Goal: Information Seeking & Learning: Learn about a topic

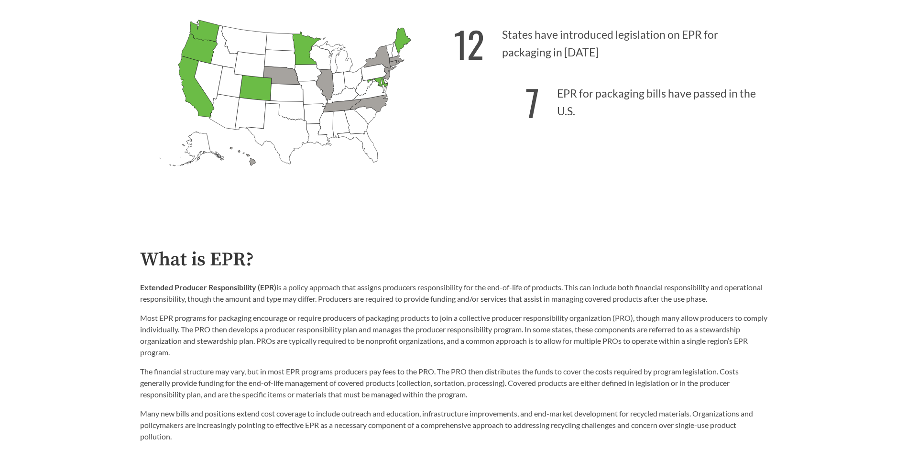
scroll to position [382, 0]
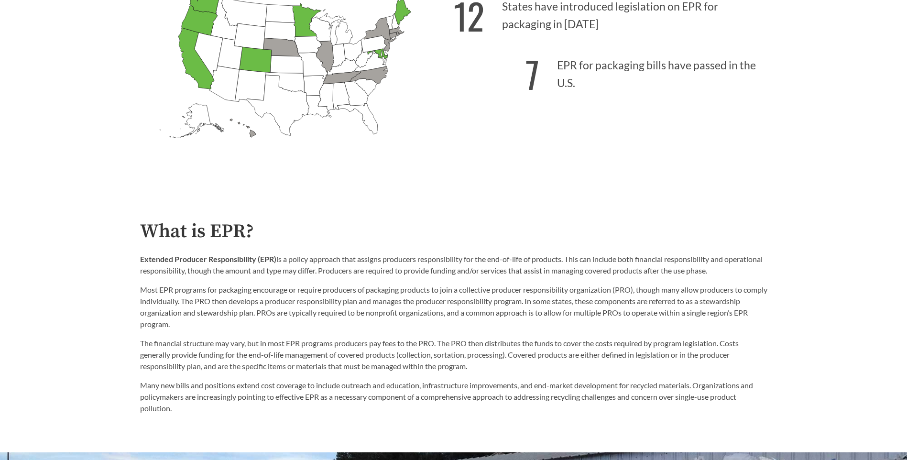
click at [757, 304] on p "Most EPR programs for packaging encourage or require producers of packaging pro…" at bounding box center [453, 307] width 627 height 46
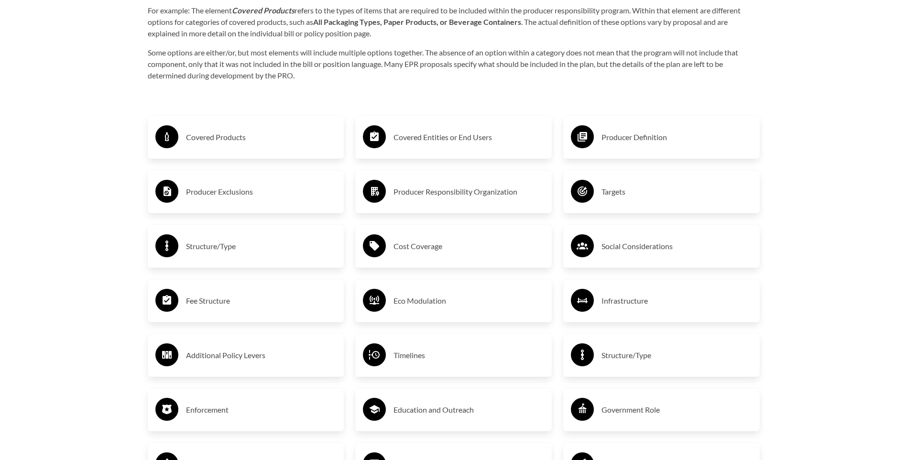
scroll to position [1625, 0]
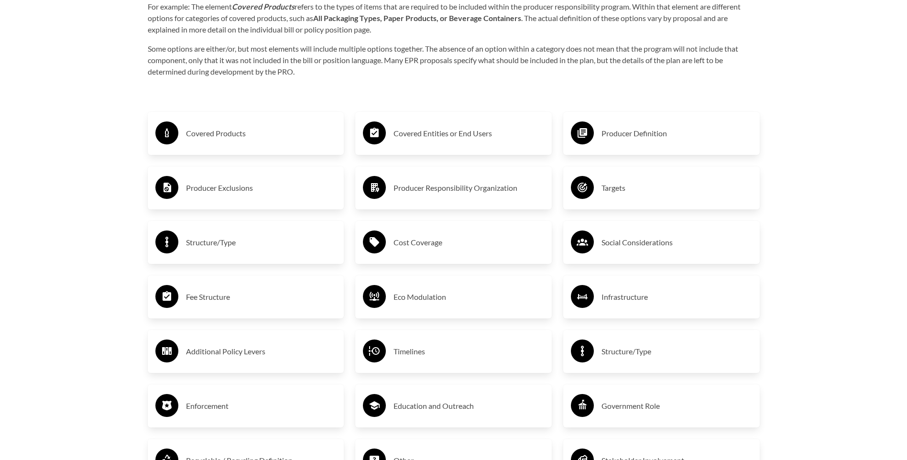
click at [232, 188] on h3 "Producer Exclusions" at bounding box center [261, 187] width 151 height 15
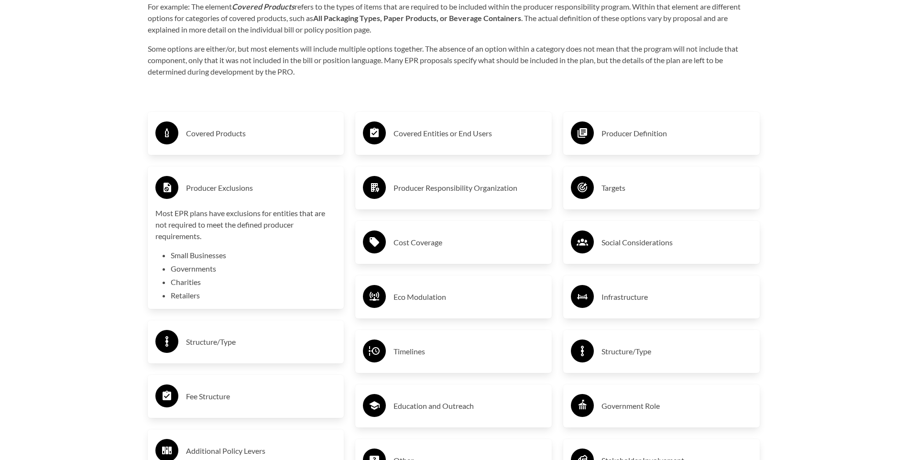
click at [481, 147] on div "Covered Entities or End Users" at bounding box center [453, 133] width 181 height 28
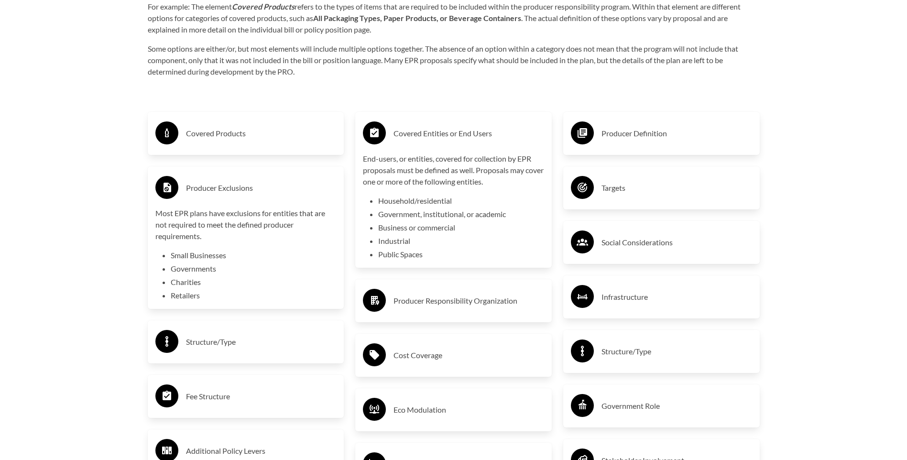
click at [656, 141] on h3 "Producer Definition" at bounding box center [676, 133] width 151 height 15
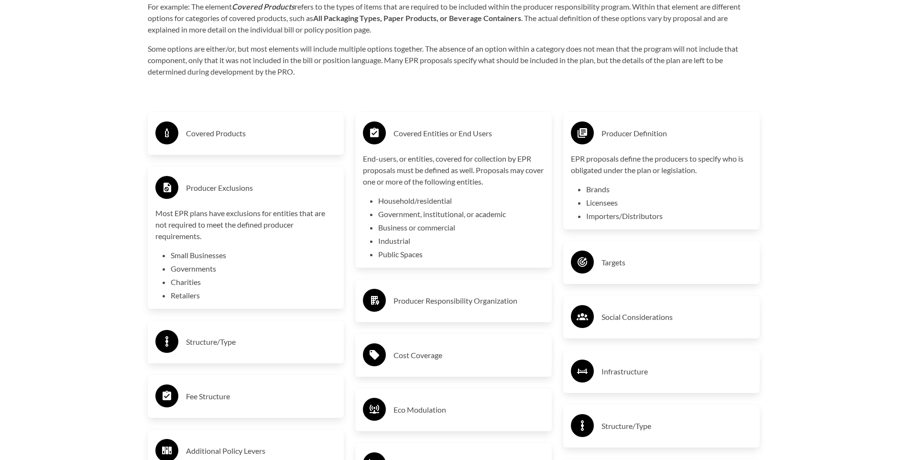
click at [240, 143] on div "Covered Products" at bounding box center [245, 133] width 181 height 28
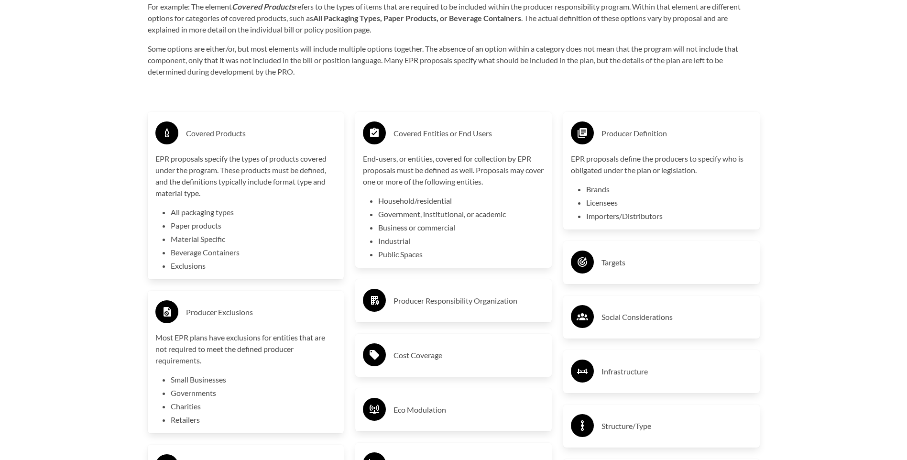
click at [221, 139] on h3 "Covered Products" at bounding box center [261, 133] width 151 height 15
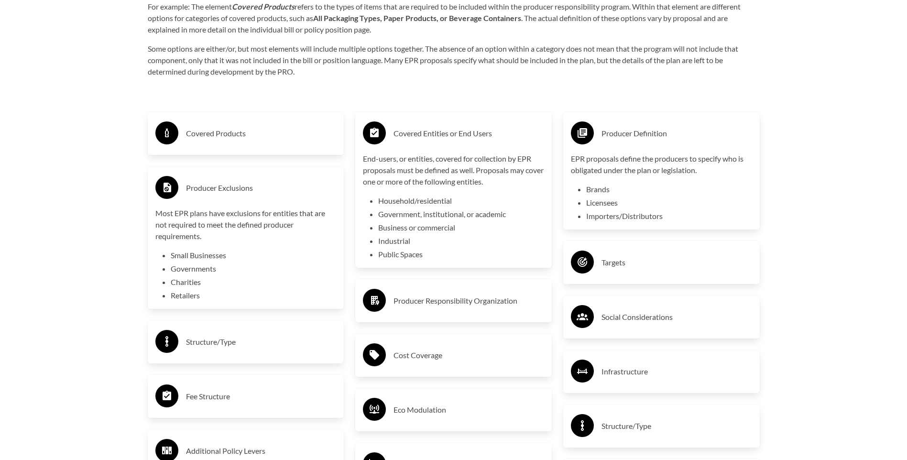
click at [209, 184] on h3 "Producer Exclusions" at bounding box center [261, 187] width 151 height 15
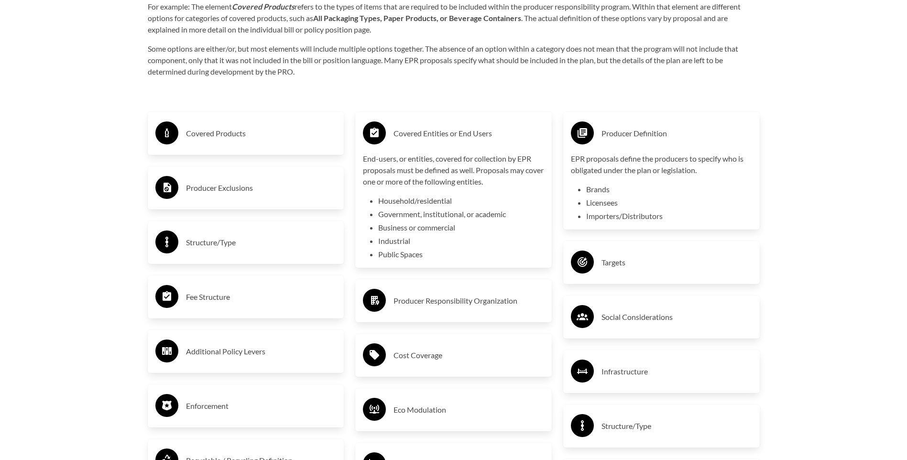
click at [228, 250] on h3 "Structure/Type" at bounding box center [261, 242] width 151 height 15
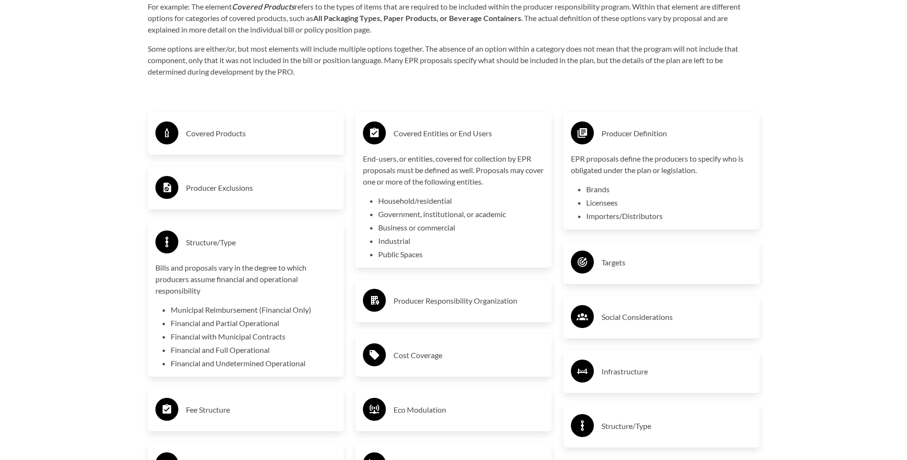
click at [228, 250] on h3 "Structure/Type" at bounding box center [261, 242] width 151 height 15
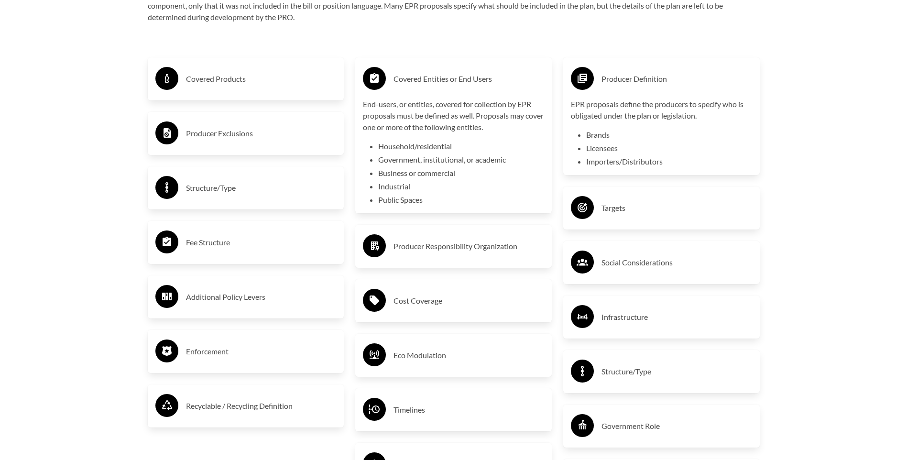
scroll to position [1720, 0]
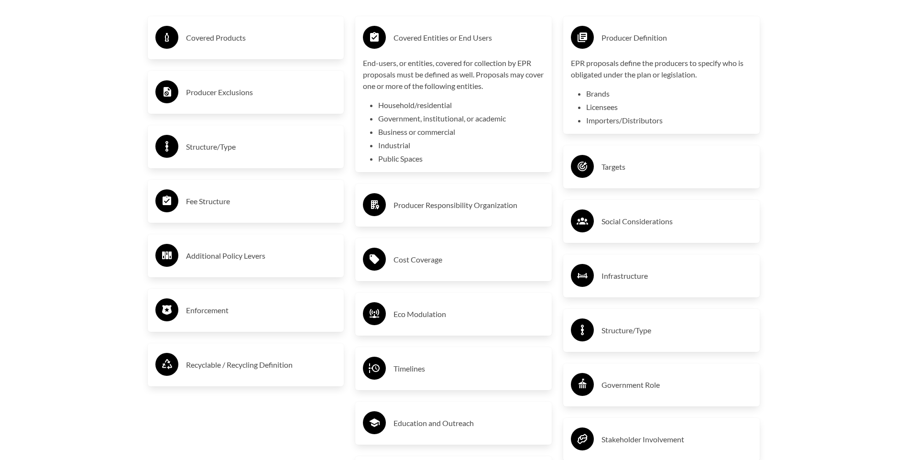
click at [225, 366] on h3 "Recyclable / Recycling Definition" at bounding box center [261, 364] width 151 height 15
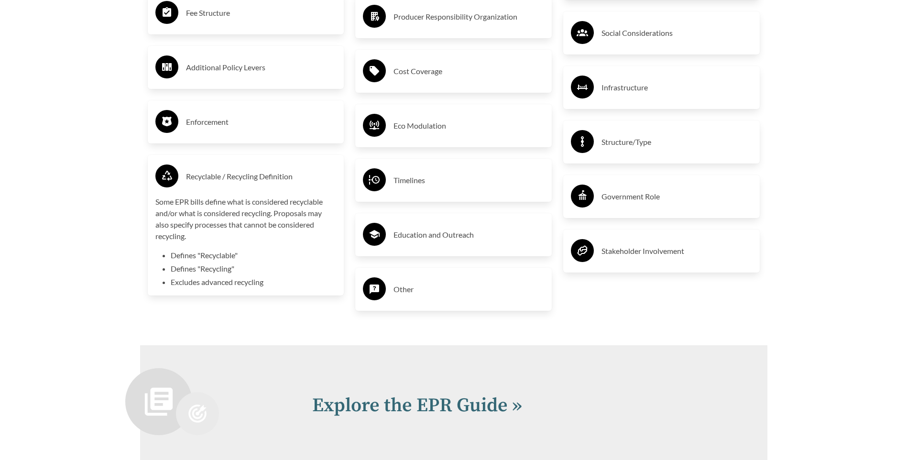
scroll to position [1912, 0]
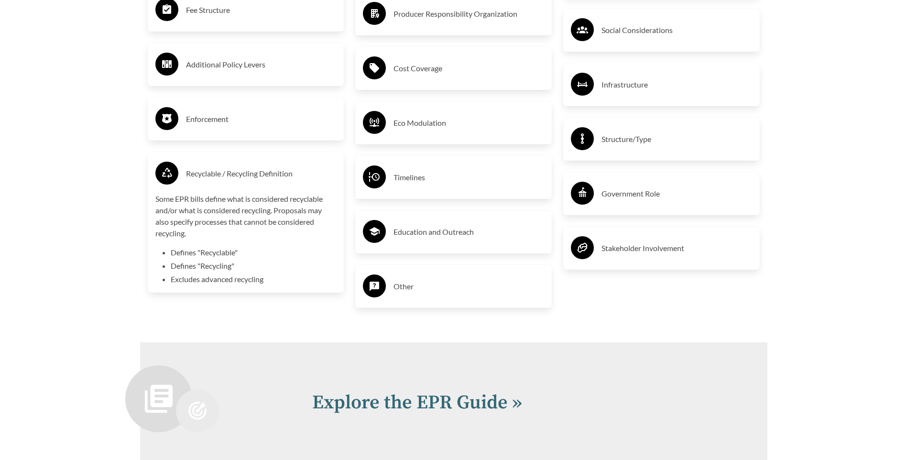
click at [227, 180] on h3 "Recyclable / Recycling Definition" at bounding box center [261, 173] width 151 height 15
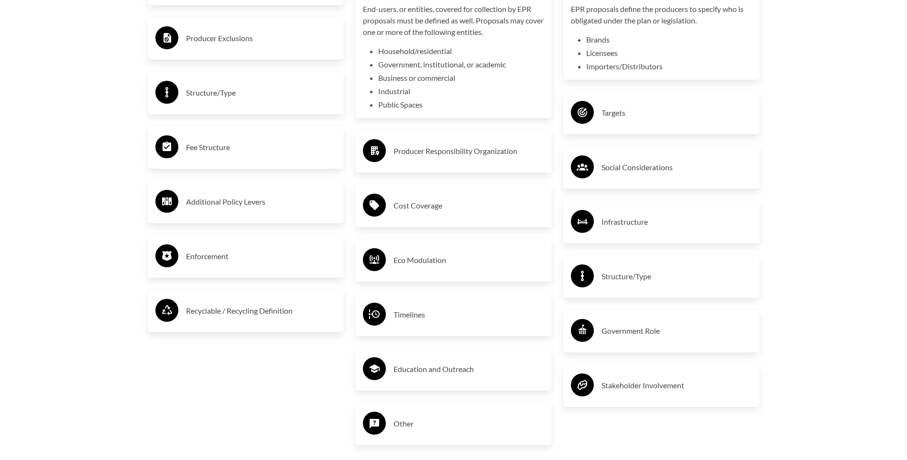
scroll to position [1768, 0]
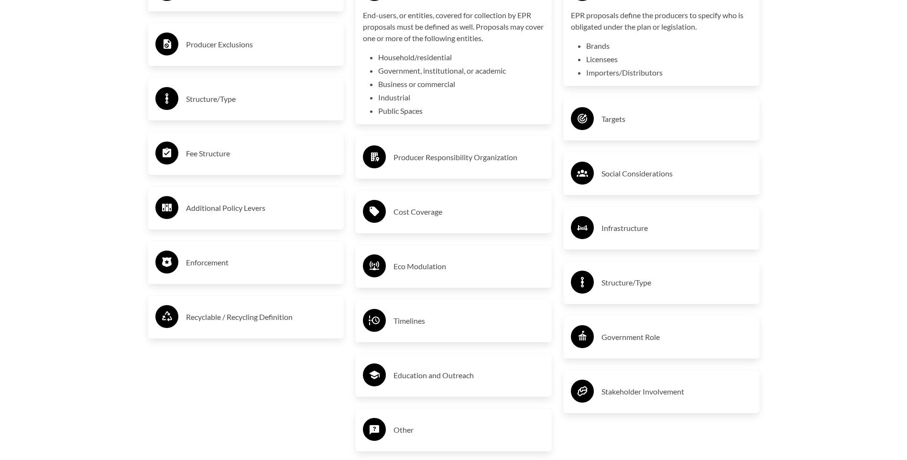
click at [625, 123] on h3 "Targets" at bounding box center [676, 118] width 151 height 15
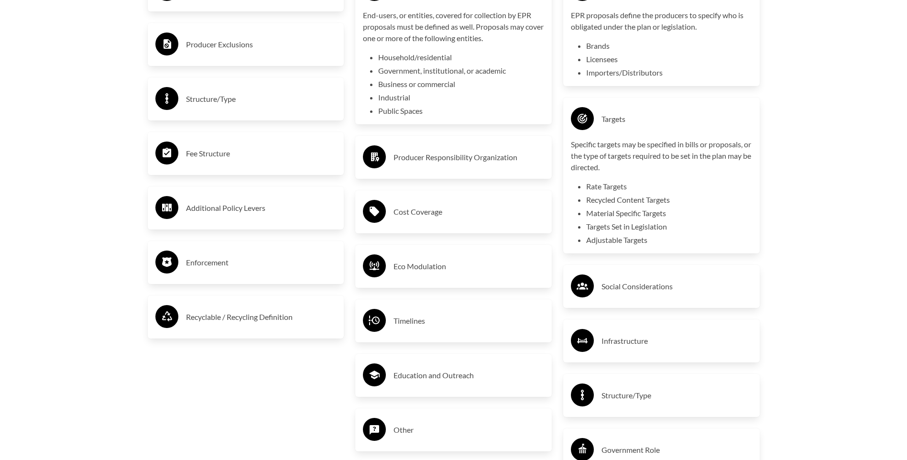
click at [452, 165] on h3 "Producer Responsibility Organization" at bounding box center [468, 157] width 151 height 15
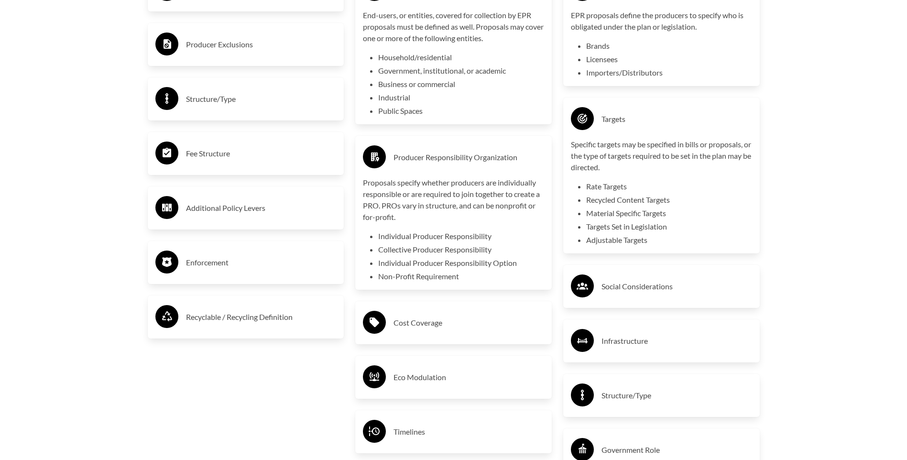
click at [416, 319] on h3 "Cost Coverage" at bounding box center [468, 322] width 151 height 15
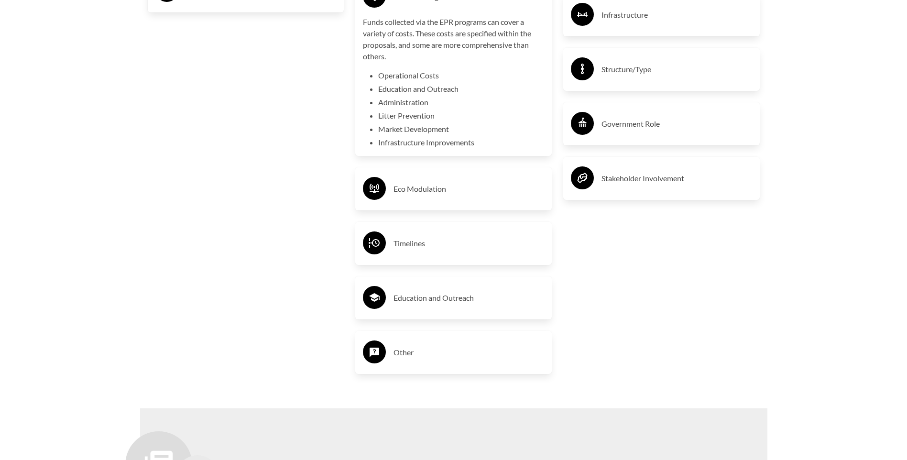
scroll to position [2103, 0]
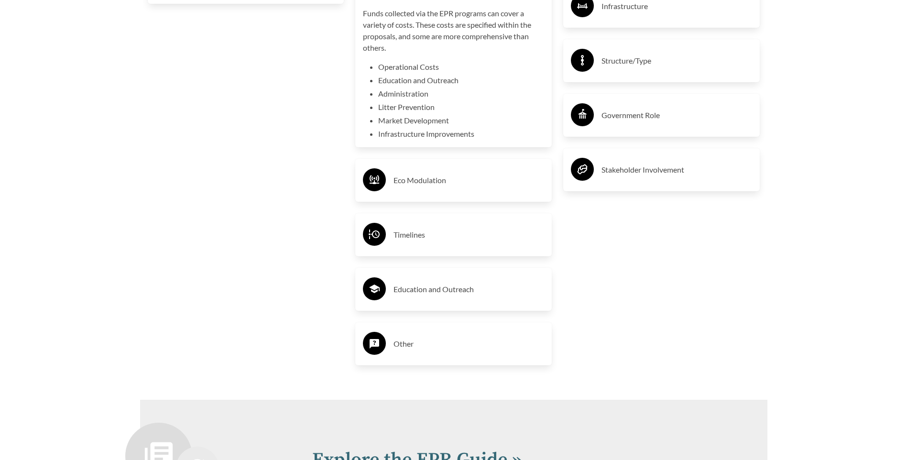
click at [405, 236] on h3 "Timelines" at bounding box center [468, 234] width 151 height 15
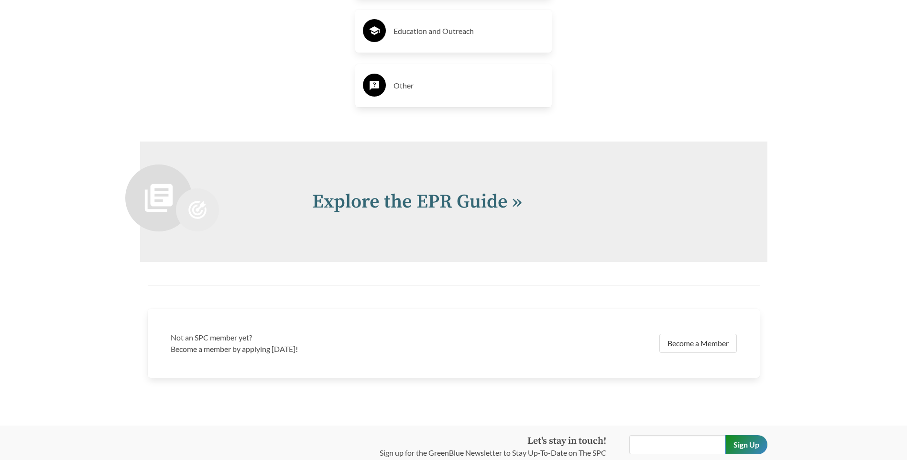
scroll to position [2485, 0]
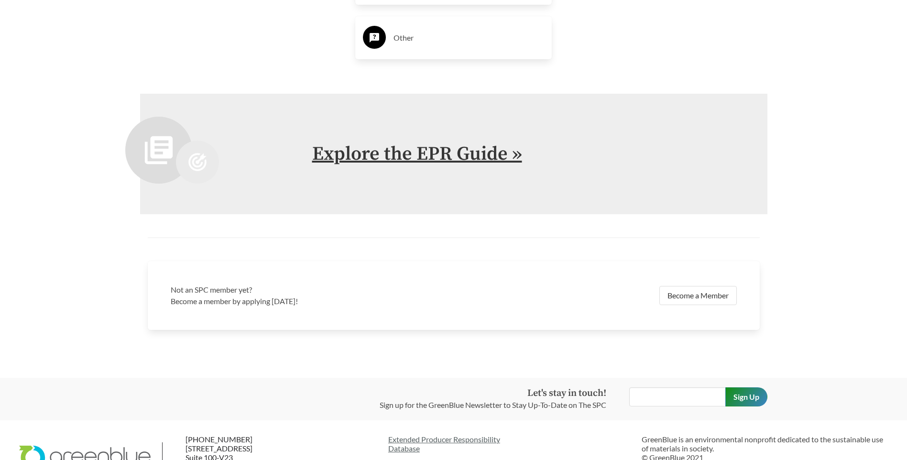
click at [428, 157] on link "Explore the EPR Guide »" at bounding box center [417, 154] width 210 height 24
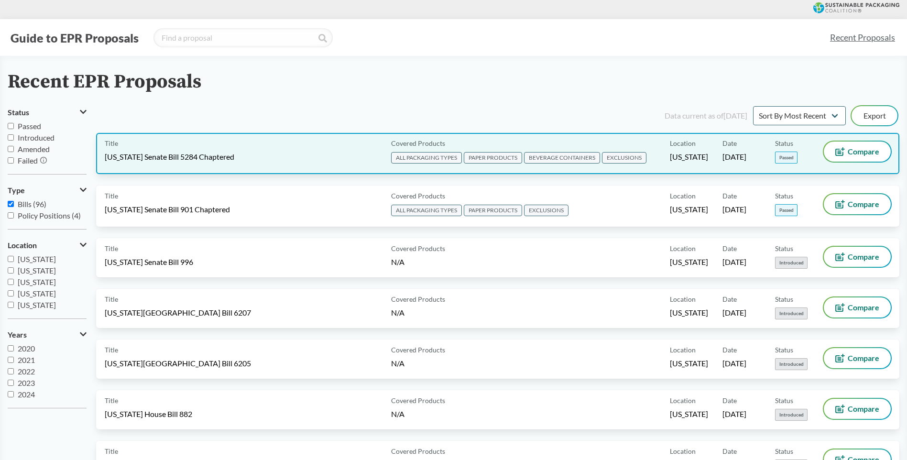
click at [423, 158] on span "ALL PACKAGING TYPES" at bounding box center [426, 157] width 71 height 11
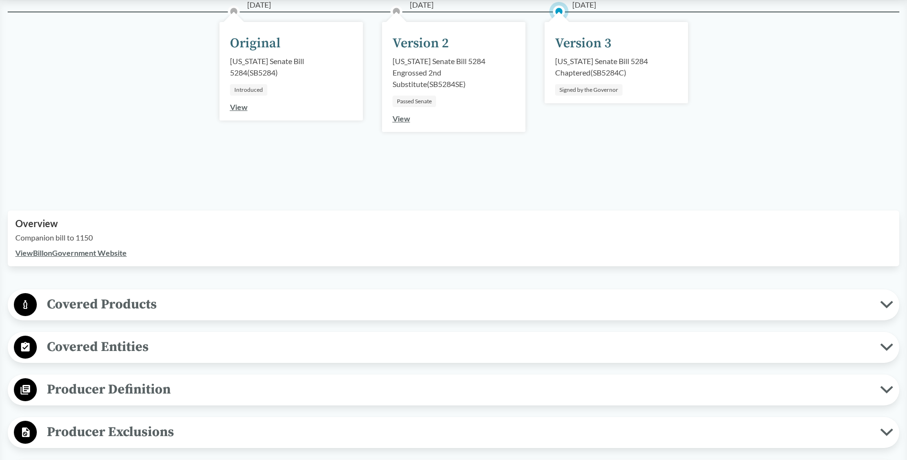
scroll to position [191, 0]
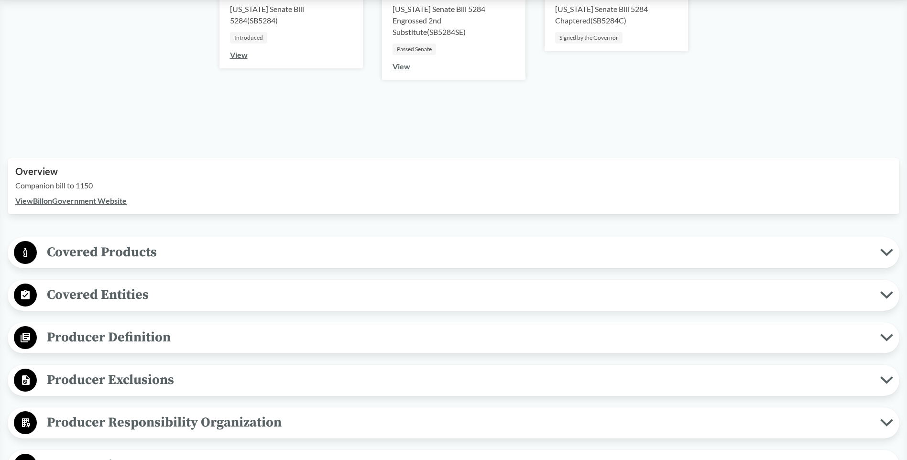
click at [885, 298] on icon at bounding box center [886, 295] width 13 height 8
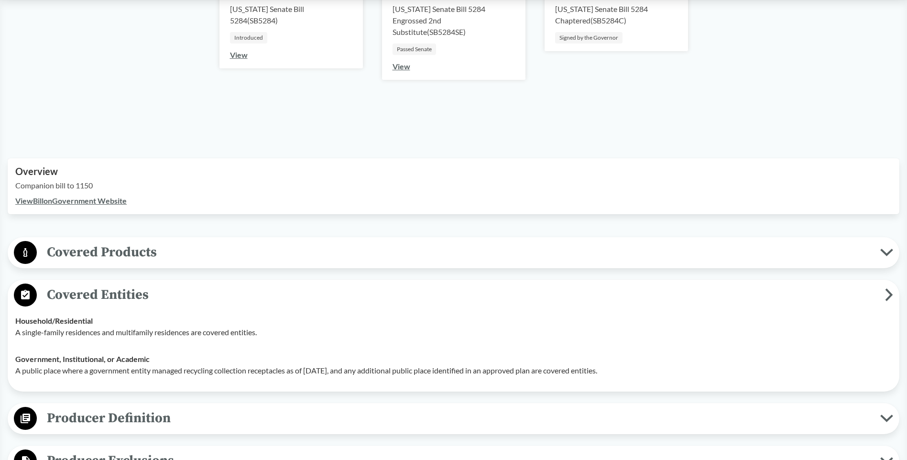
click at [886, 260] on button "Covered Products" at bounding box center [453, 252] width 885 height 24
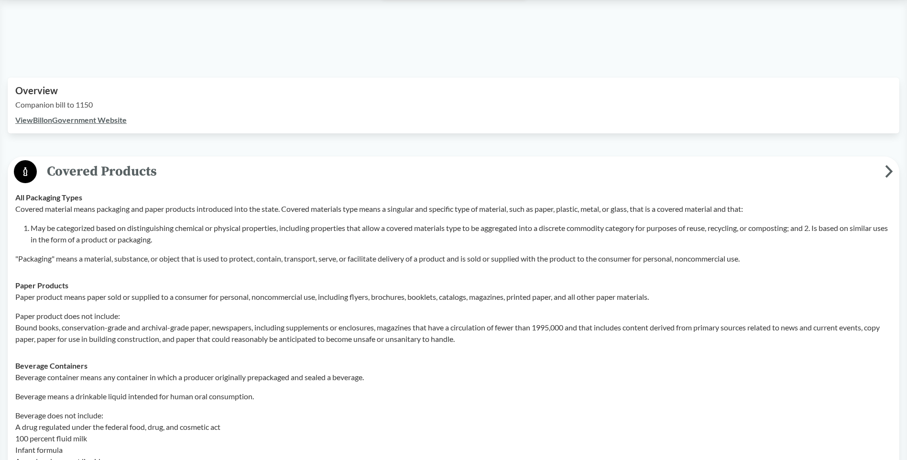
scroll to position [287, 0]
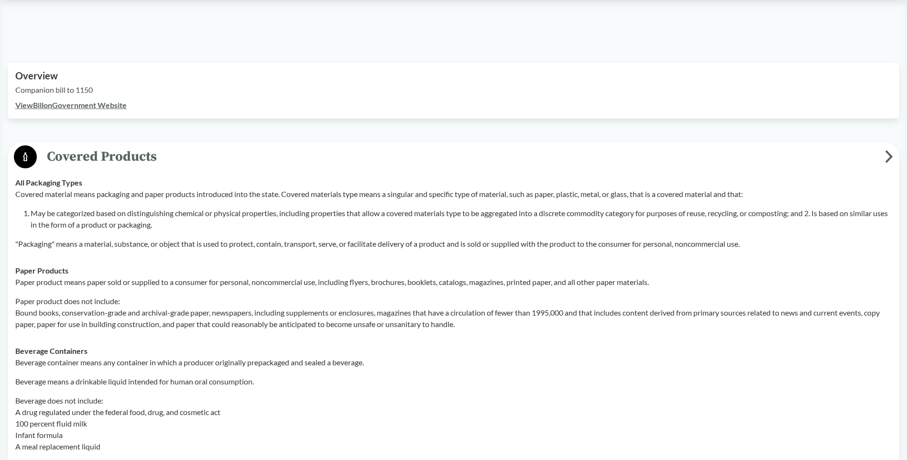
click at [881, 155] on span "Covered Products" at bounding box center [461, 157] width 848 height 22
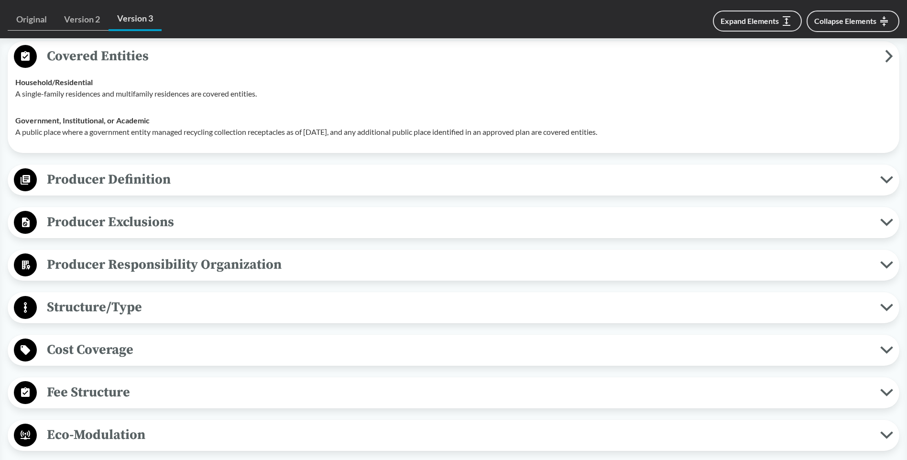
scroll to position [430, 0]
click at [877, 221] on span "Producer Exclusions" at bounding box center [458, 222] width 843 height 22
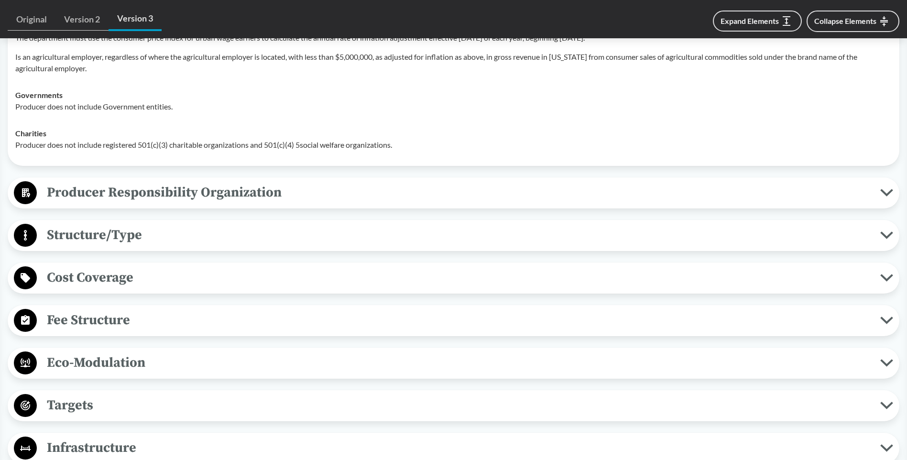
scroll to position [717, 0]
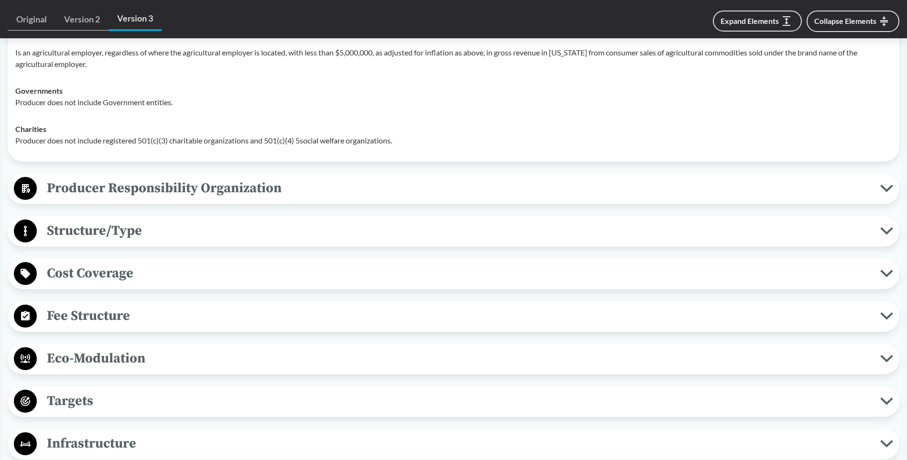
click at [880, 192] on icon at bounding box center [886, 188] width 13 height 8
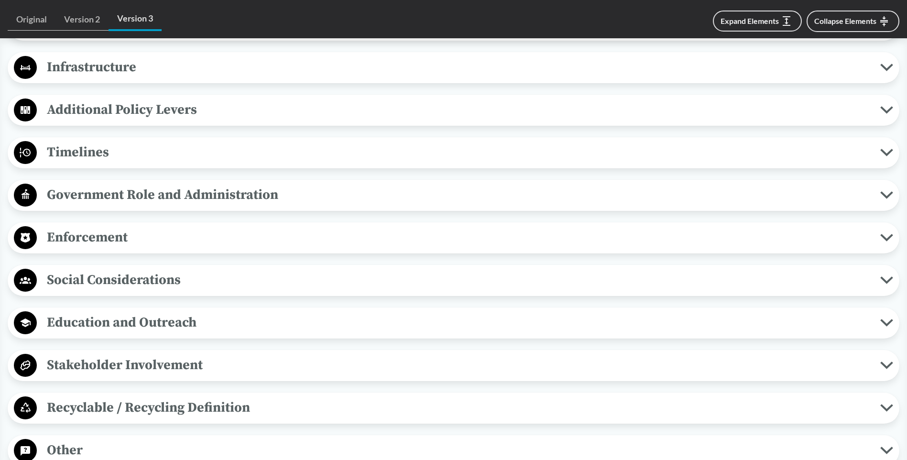
scroll to position [1290, 0]
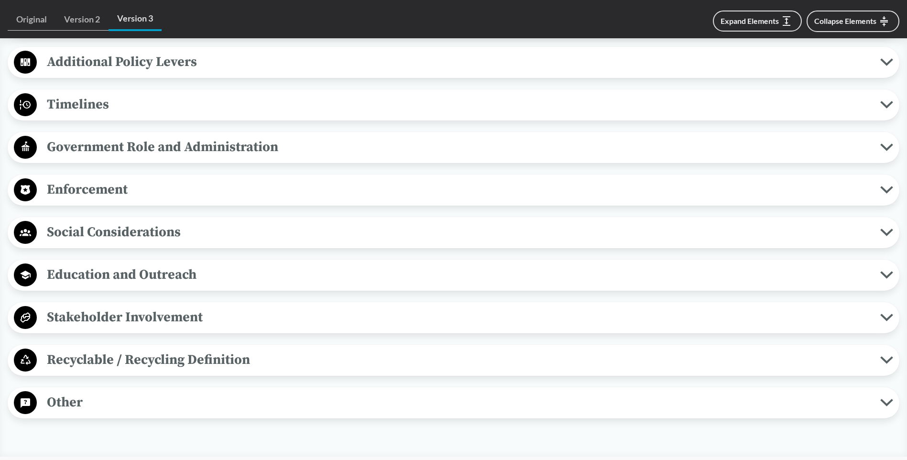
click at [207, 357] on span "Recyclable / Recycling Definition" at bounding box center [458, 360] width 843 height 22
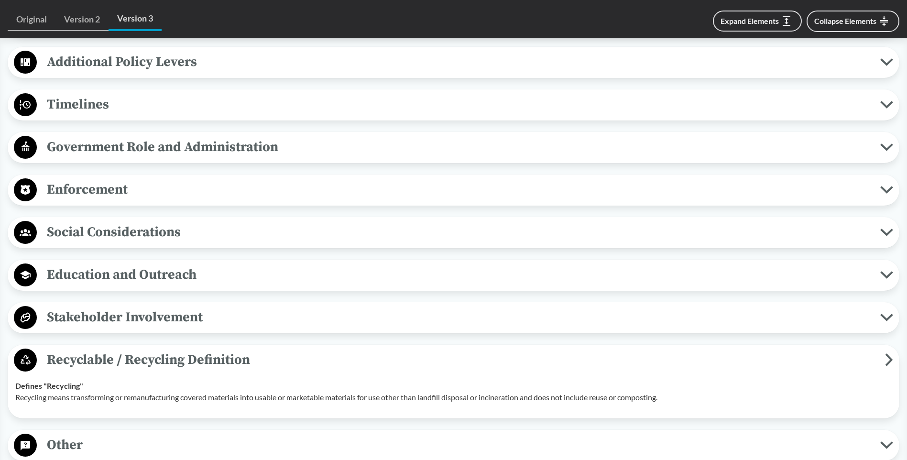
click at [213, 317] on span "Stakeholder Involvement" at bounding box center [458, 317] width 843 height 22
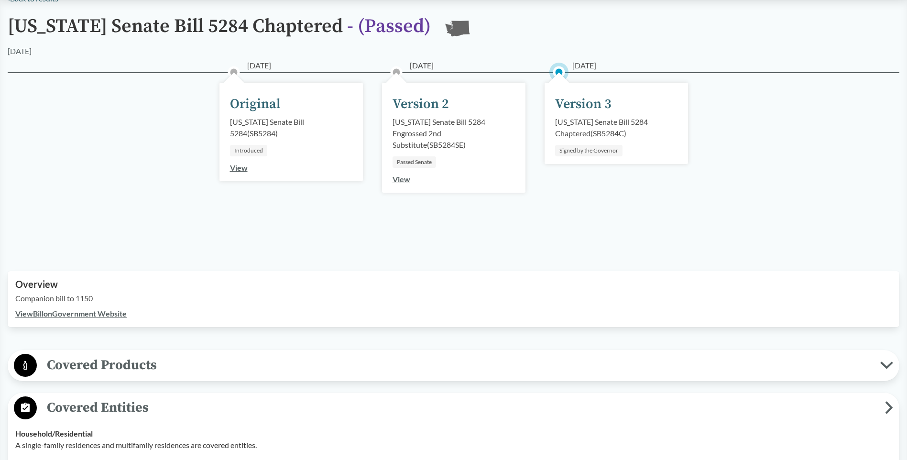
scroll to position [0, 0]
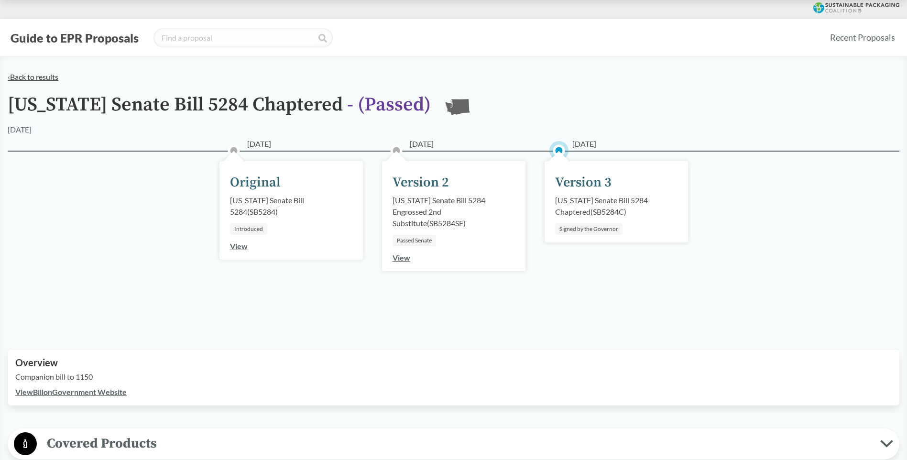
click at [22, 76] on link "‹ Back to results" at bounding box center [33, 76] width 51 height 9
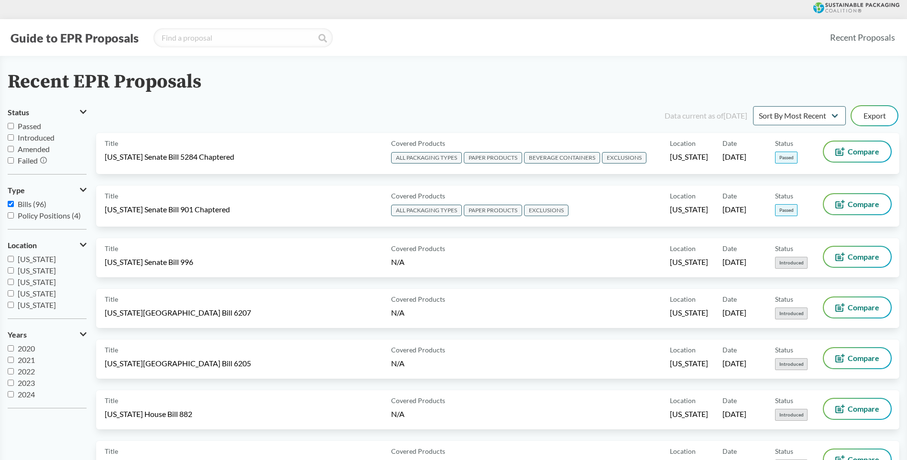
click at [11, 128] on input "Passed" at bounding box center [11, 126] width 6 height 6
checkbox input "true"
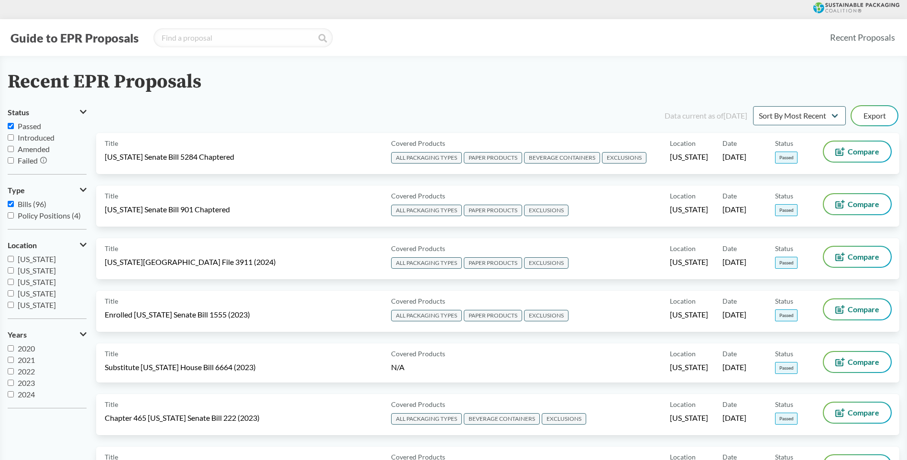
click at [384, 98] on div "Recent EPR Proposals Status Passed Introduced Amended Failed Type Bills (96) Po…" at bounding box center [453, 389] width 907 height 636
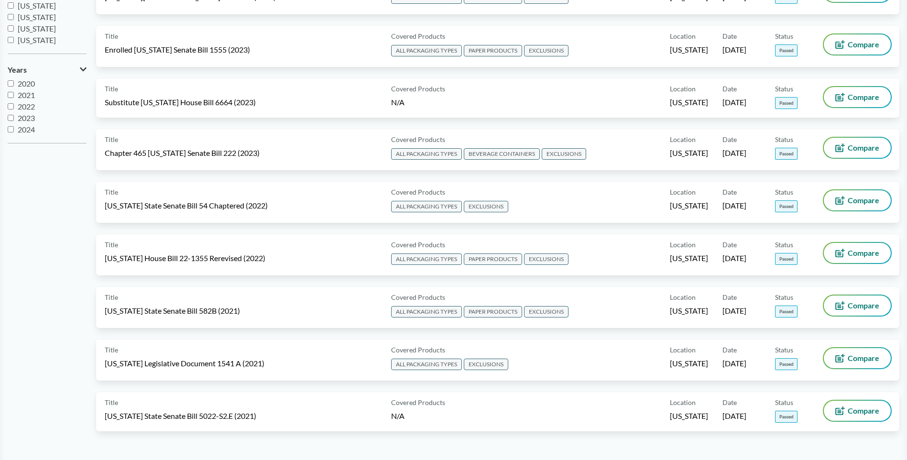
scroll to position [287, 0]
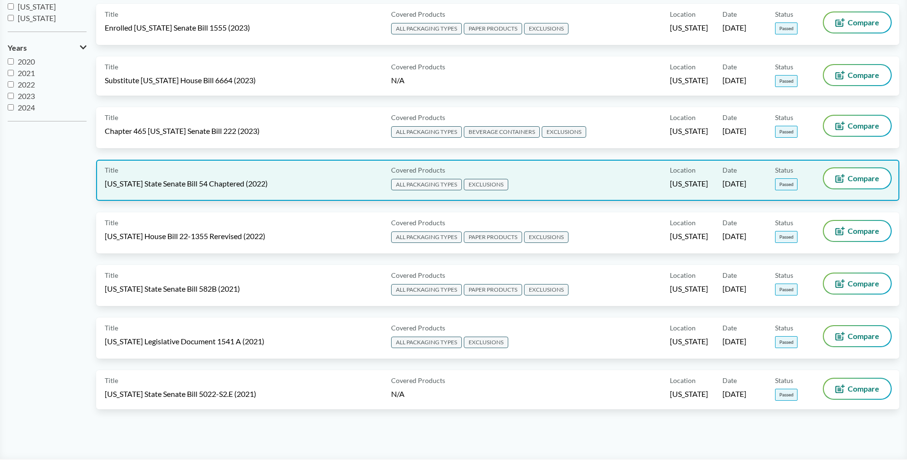
click at [563, 179] on div "Covered Products ALL PACKAGING TYPES EXCLUSIONS" at bounding box center [528, 180] width 282 height 24
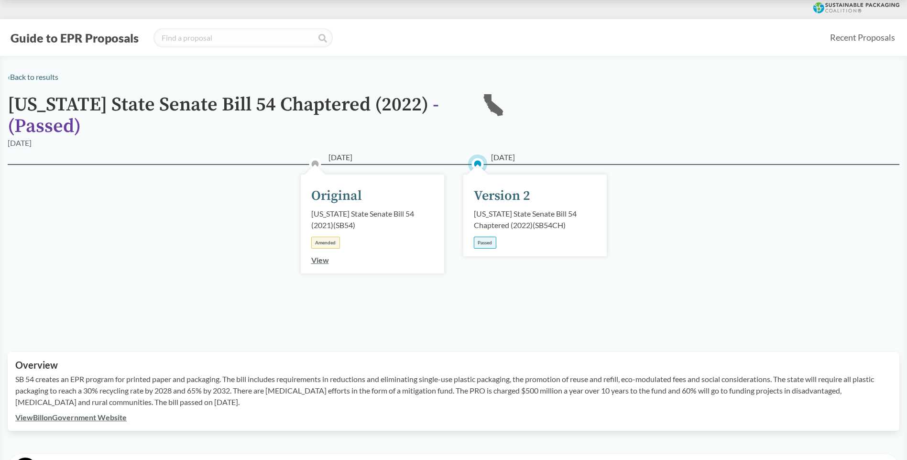
click at [532, 226] on div "[US_STATE] State Senate Bill 54 Chaptered (2022) ( SB54CH )" at bounding box center [535, 219] width 122 height 23
click at [486, 244] on div "Passed" at bounding box center [485, 243] width 22 height 12
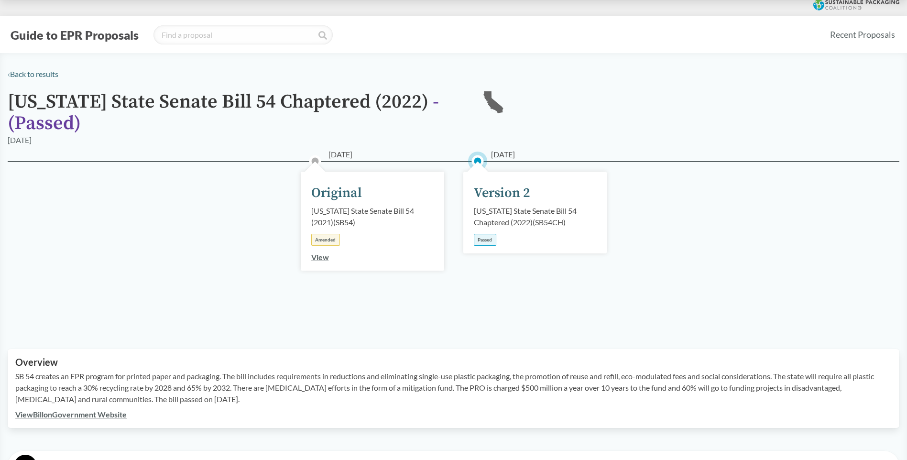
scroll to position [239, 0]
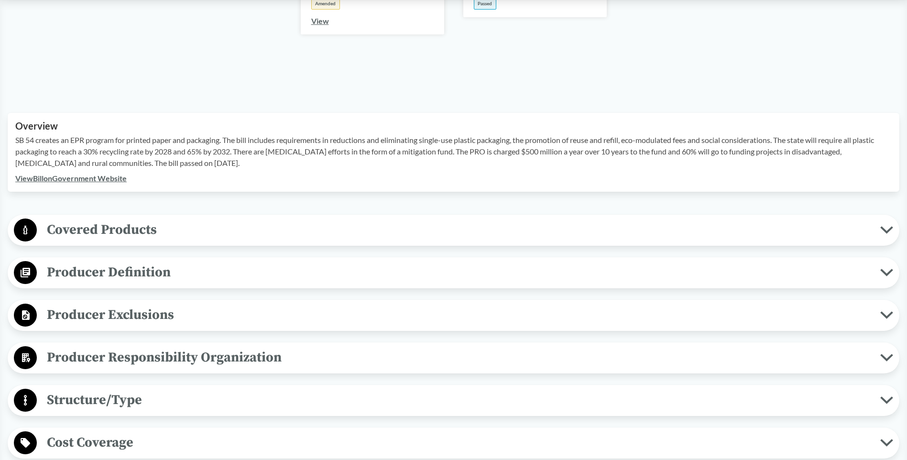
click at [222, 236] on span "Covered Products" at bounding box center [458, 230] width 843 height 22
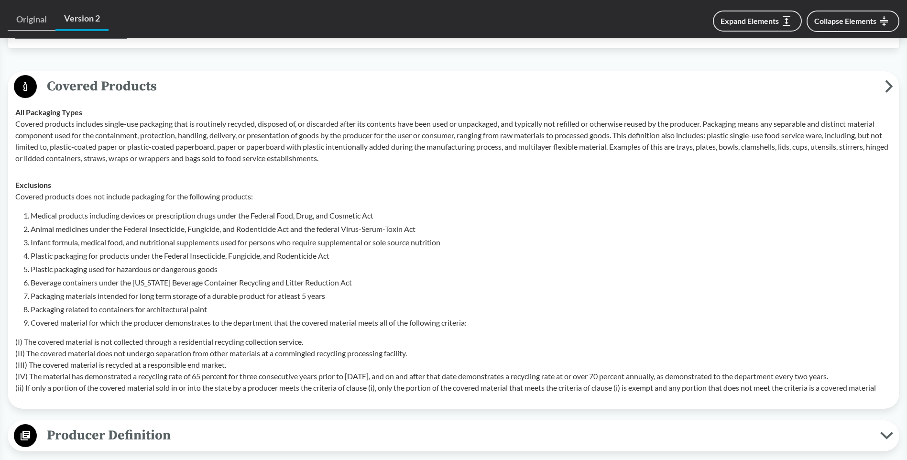
scroll to position [143, 0]
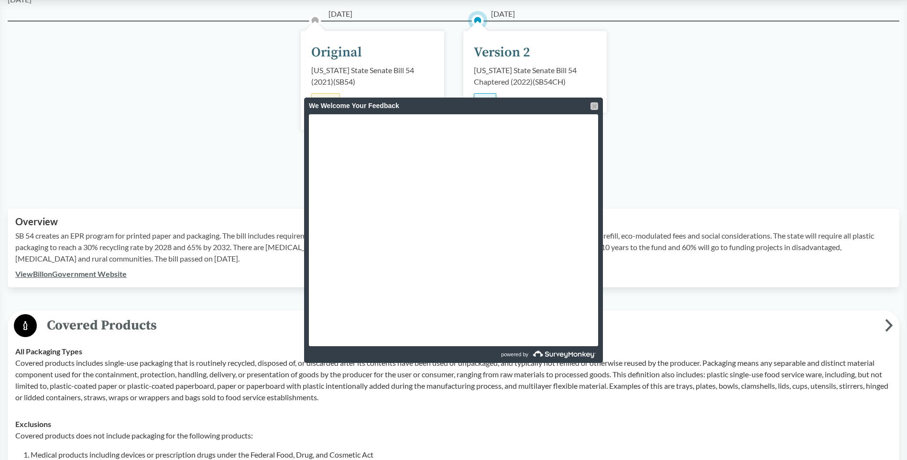
click at [590, 108] on div at bounding box center [594, 106] width 8 height 8
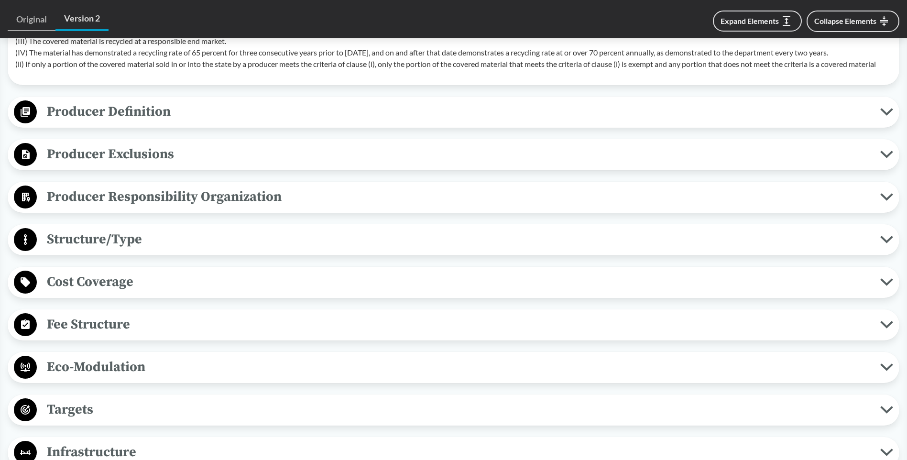
scroll to position [717, 0]
